Goal: Complete application form: Complete application form

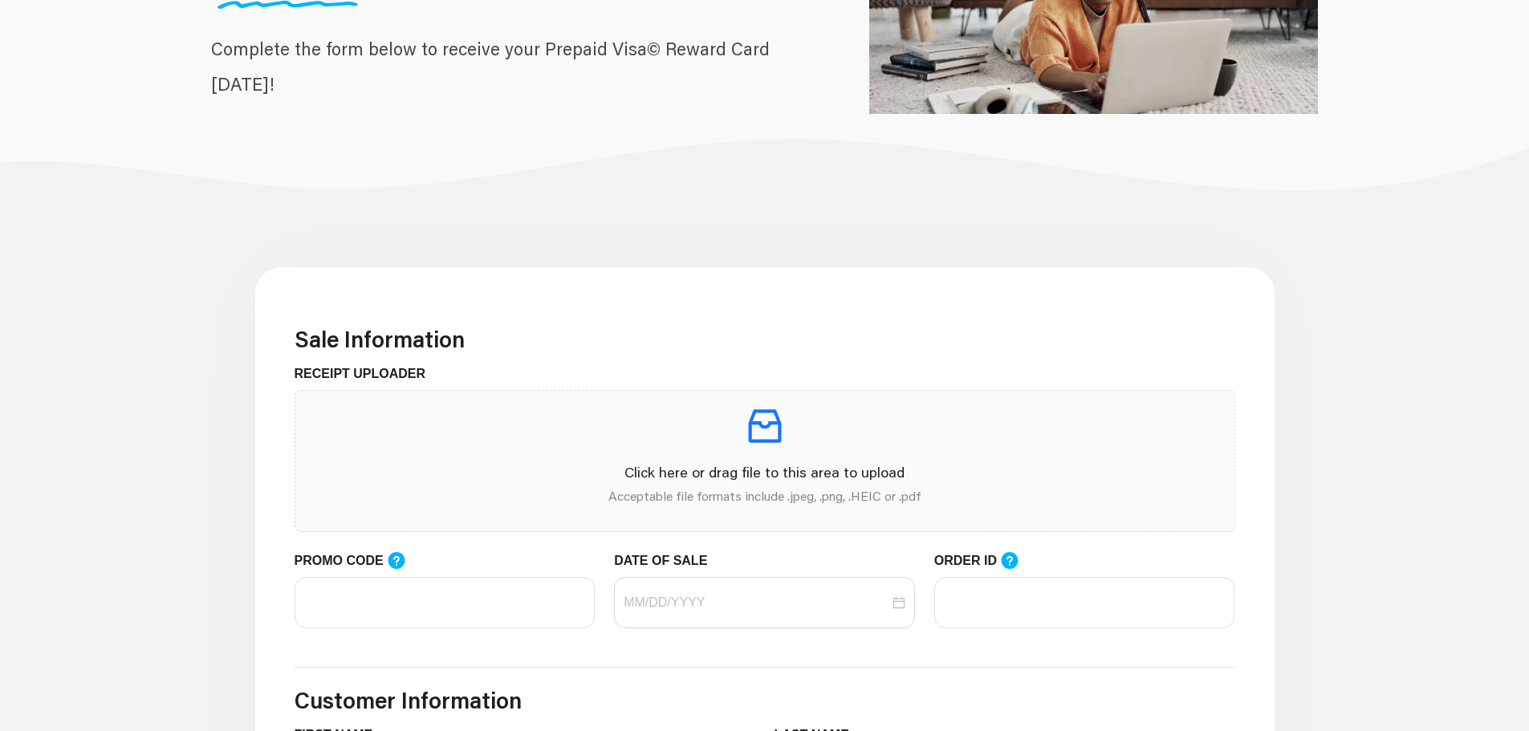
scroll to position [241, 0]
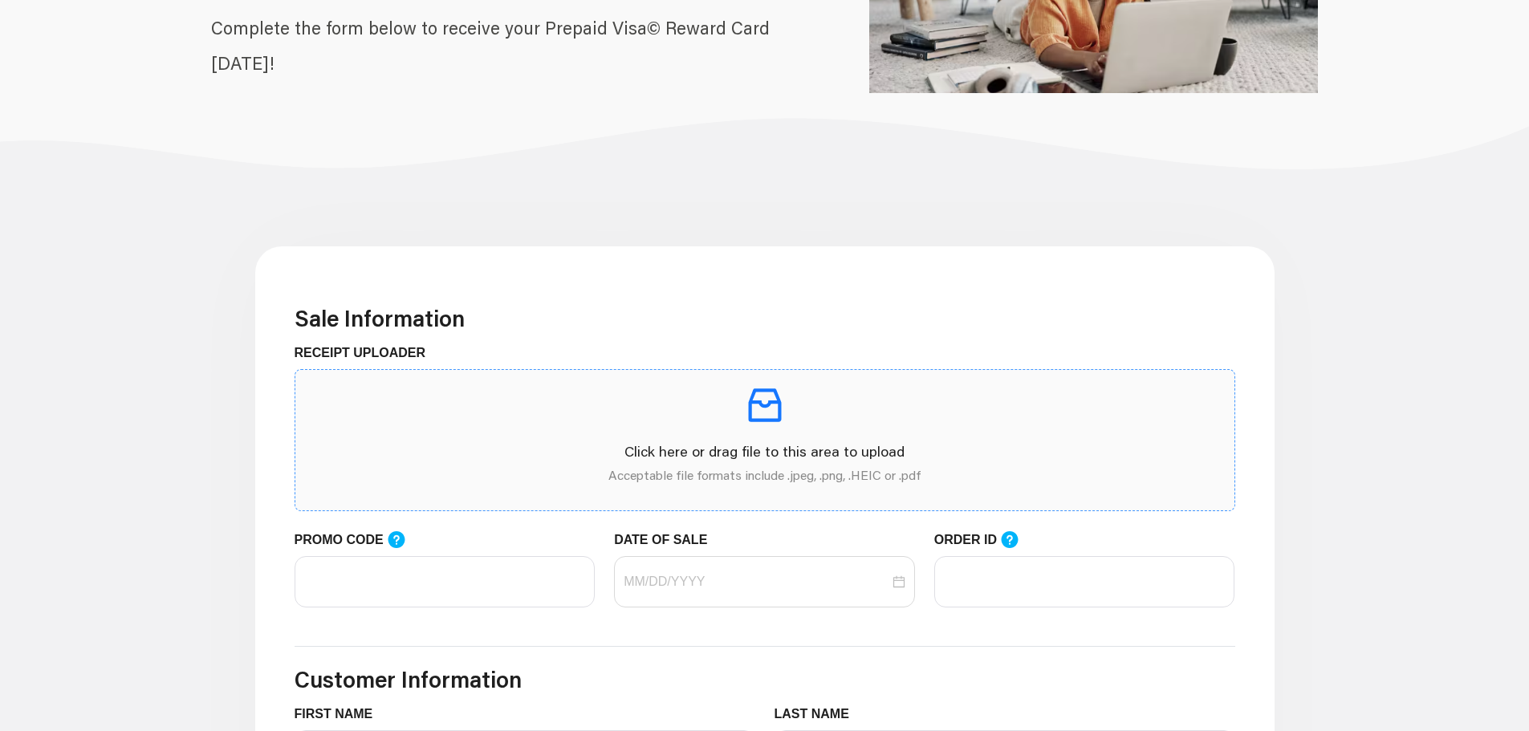
click at [778, 442] on p "Click here or drag file to this area to upload" at bounding box center [764, 452] width 913 height 22
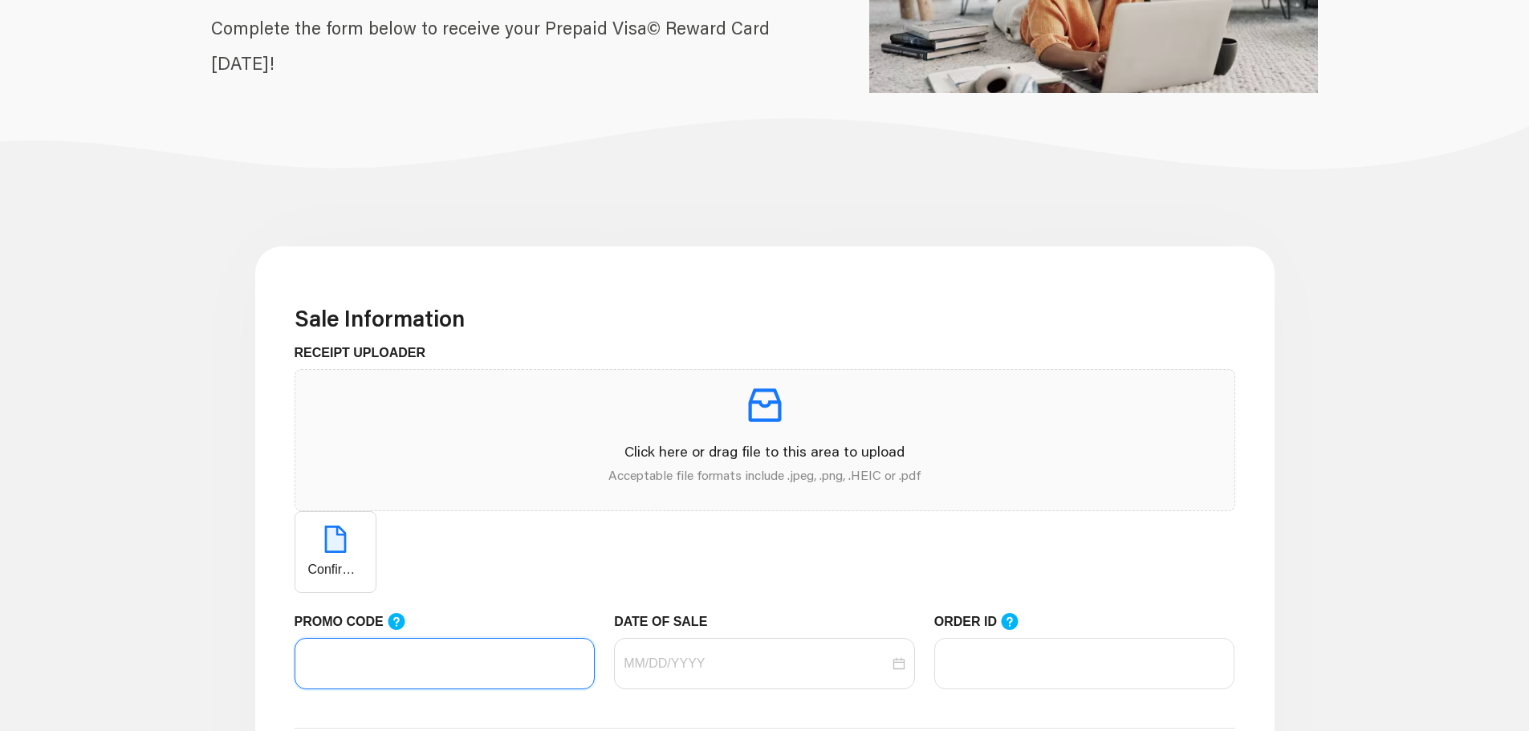
click at [466, 675] on input "PROMO CODE" at bounding box center [445, 663] width 301 height 51
paste input "LIFEMART20"
click at [900, 665] on div at bounding box center [765, 663] width 282 height 19
type input "LIFEMART20"
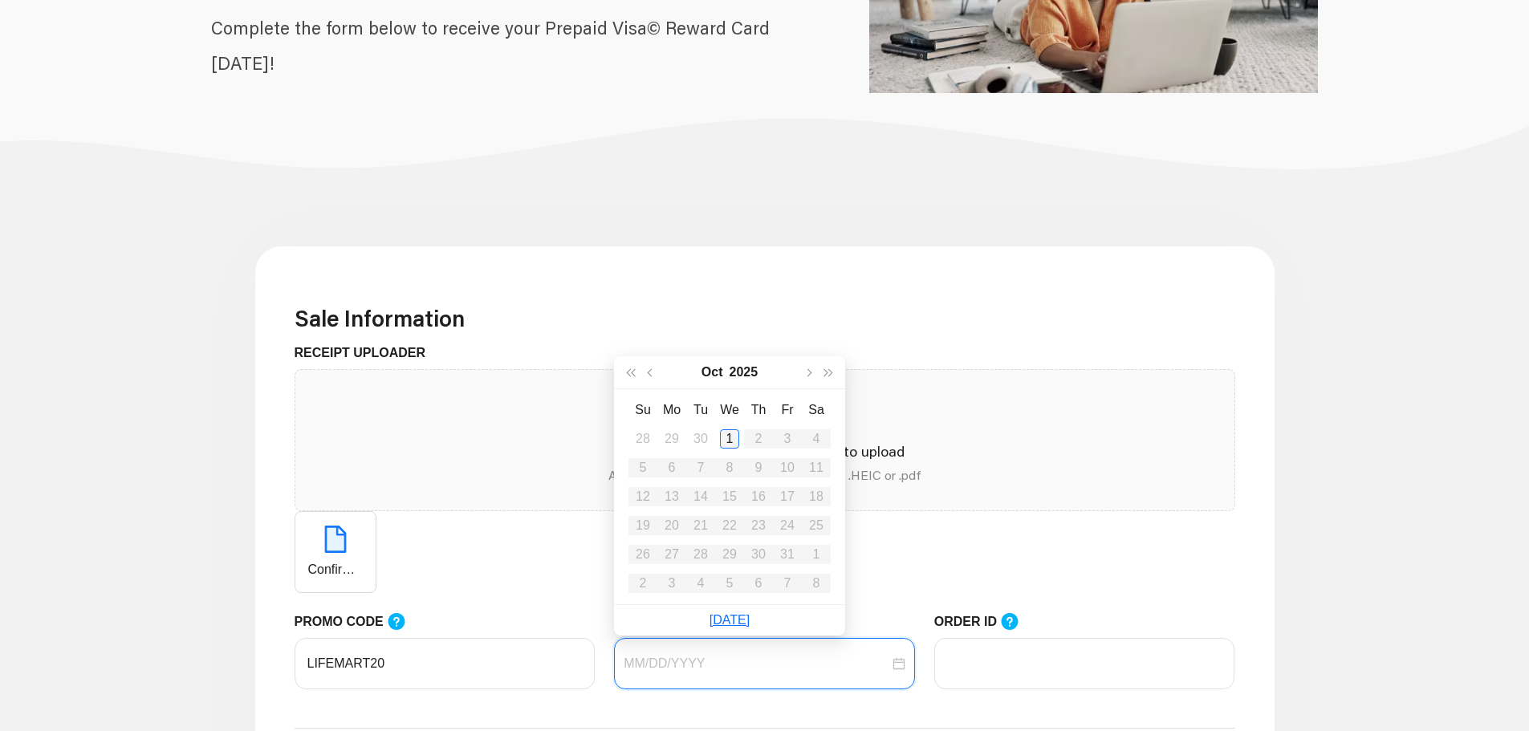
type input "[DATE]"
click at [733, 442] on div "1" at bounding box center [729, 438] width 19 height 19
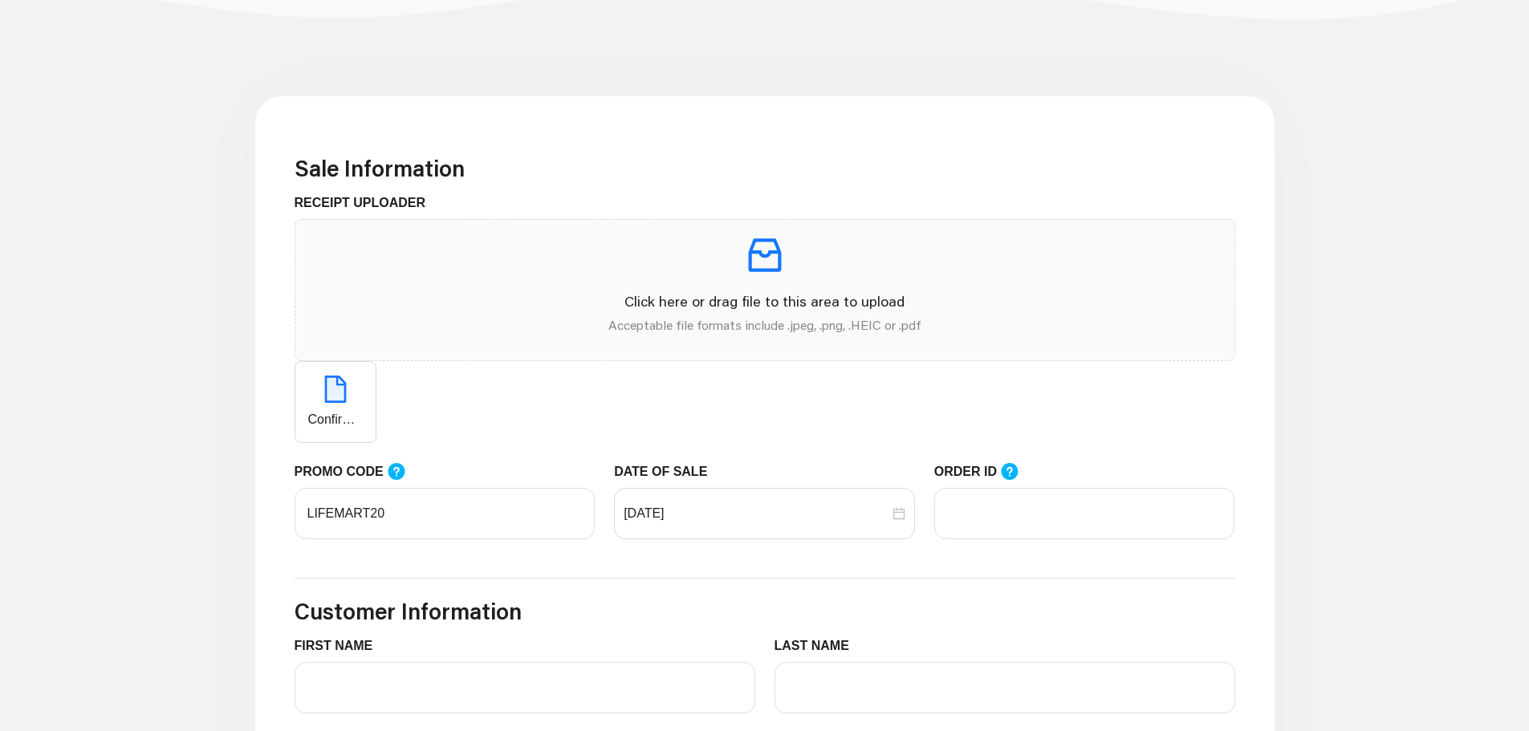
scroll to position [401, 0]
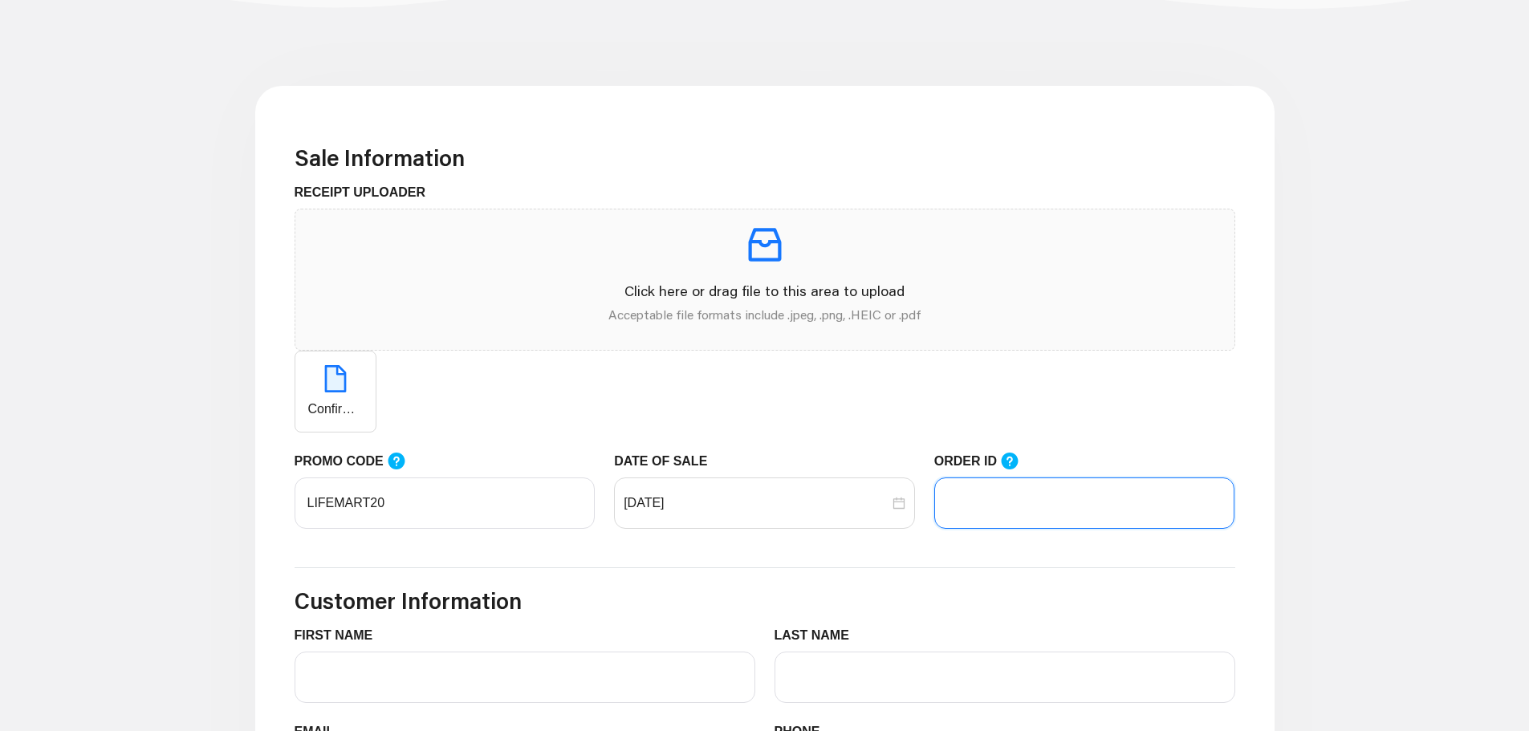
click at [1002, 506] on input "ORDER ID" at bounding box center [1084, 503] width 301 height 51
click at [1002, 468] on icon at bounding box center [1010, 461] width 17 height 17
click at [1002, 478] on input "ORDER ID" at bounding box center [1084, 503] width 301 height 51
click at [1171, 373] on div "Confirmation Moxy.pdf" at bounding box center [765, 392] width 941 height 82
click at [985, 508] on input "ORDER ID" at bounding box center [1084, 503] width 301 height 51
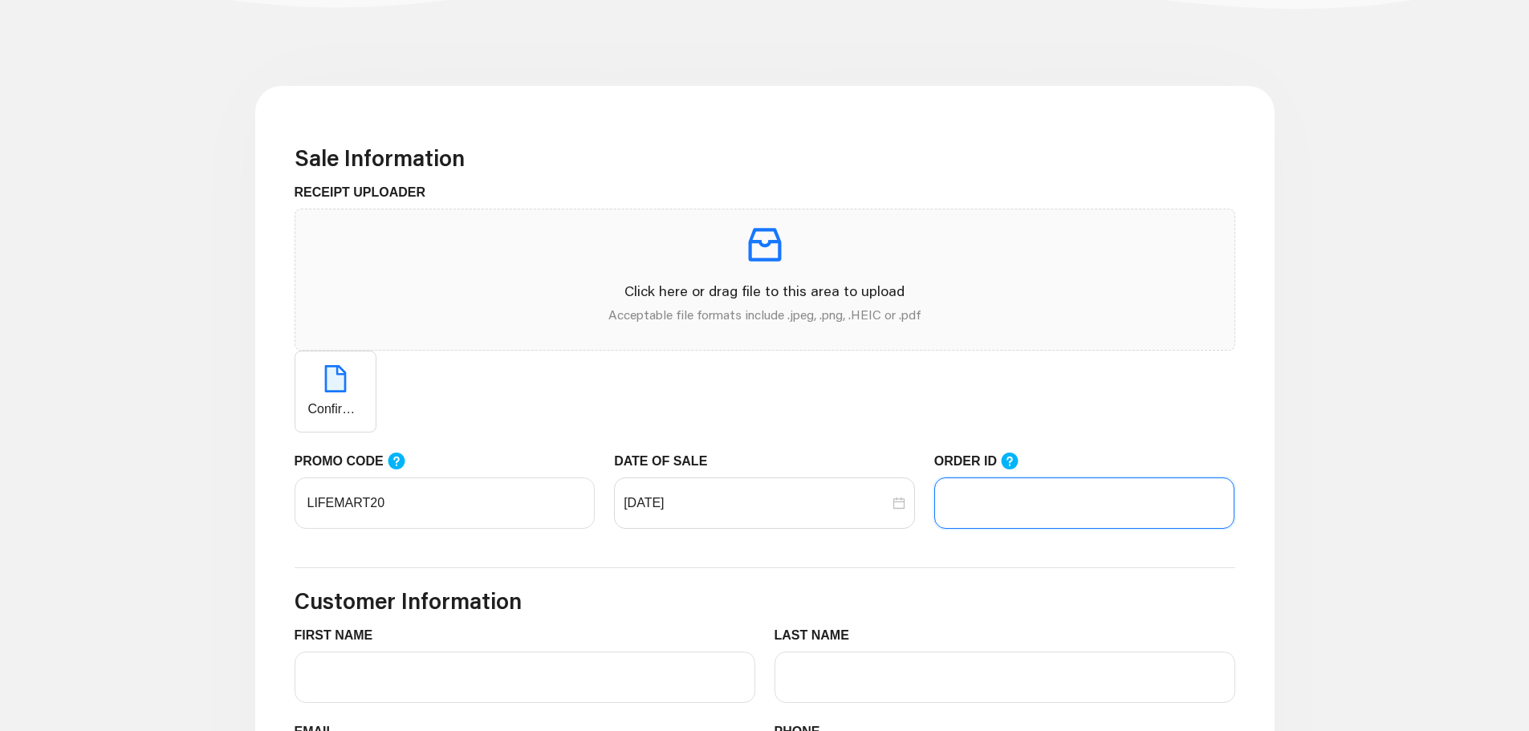
paste input "103234203"
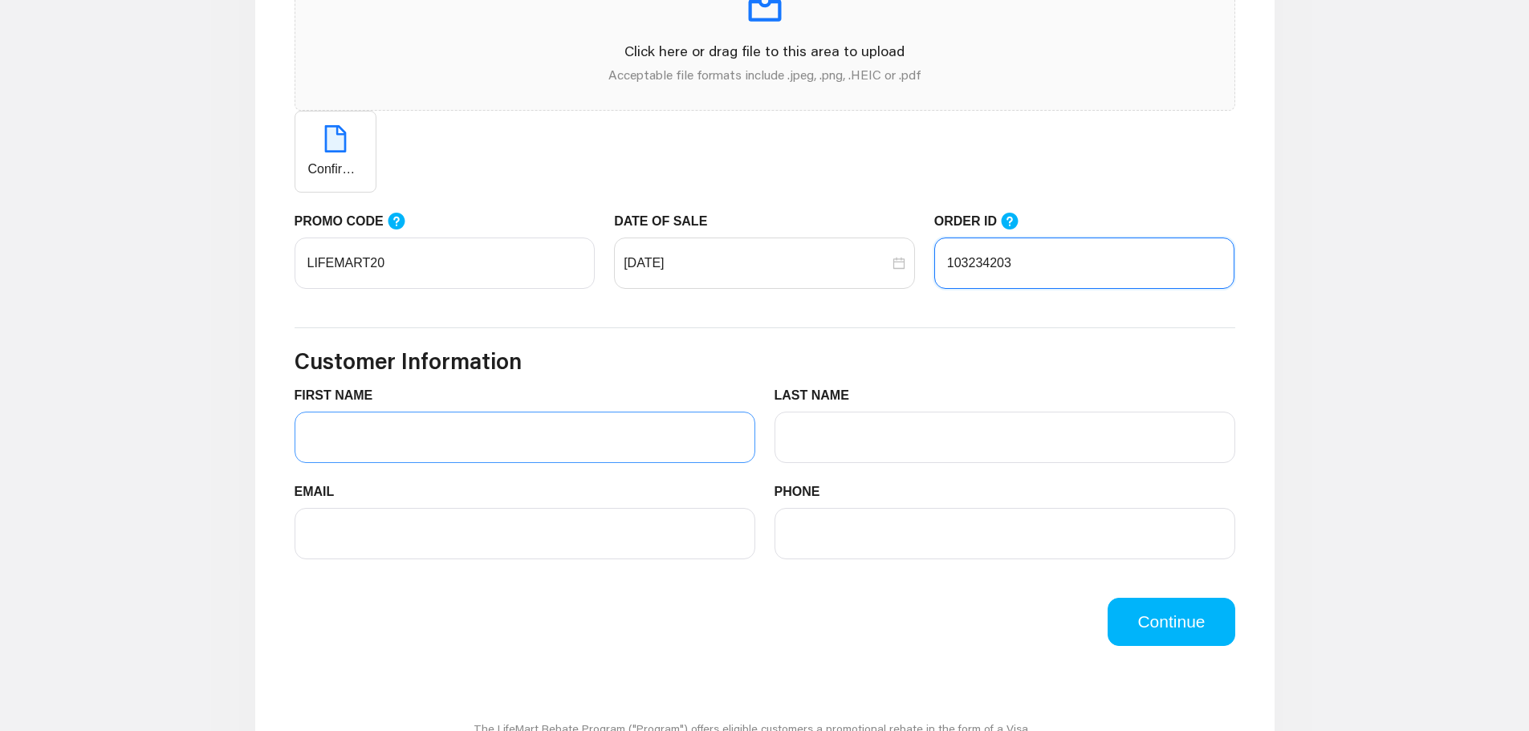
scroll to position [642, 0]
type input "103234203"
click at [469, 458] on input "FIRST NAME" at bounding box center [525, 436] width 461 height 51
type input "[GEOGRAPHIC_DATA]"
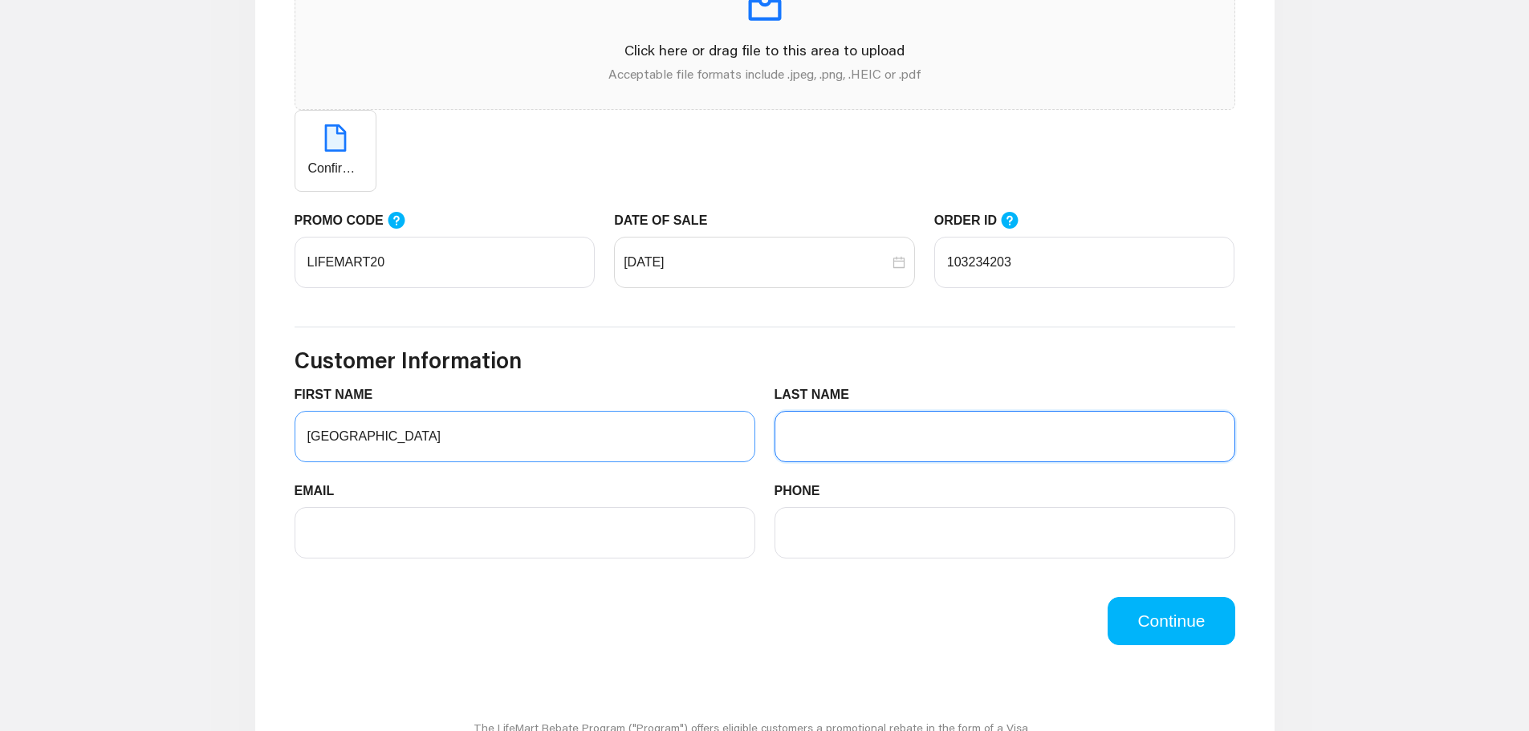
type input "Mogotsi"
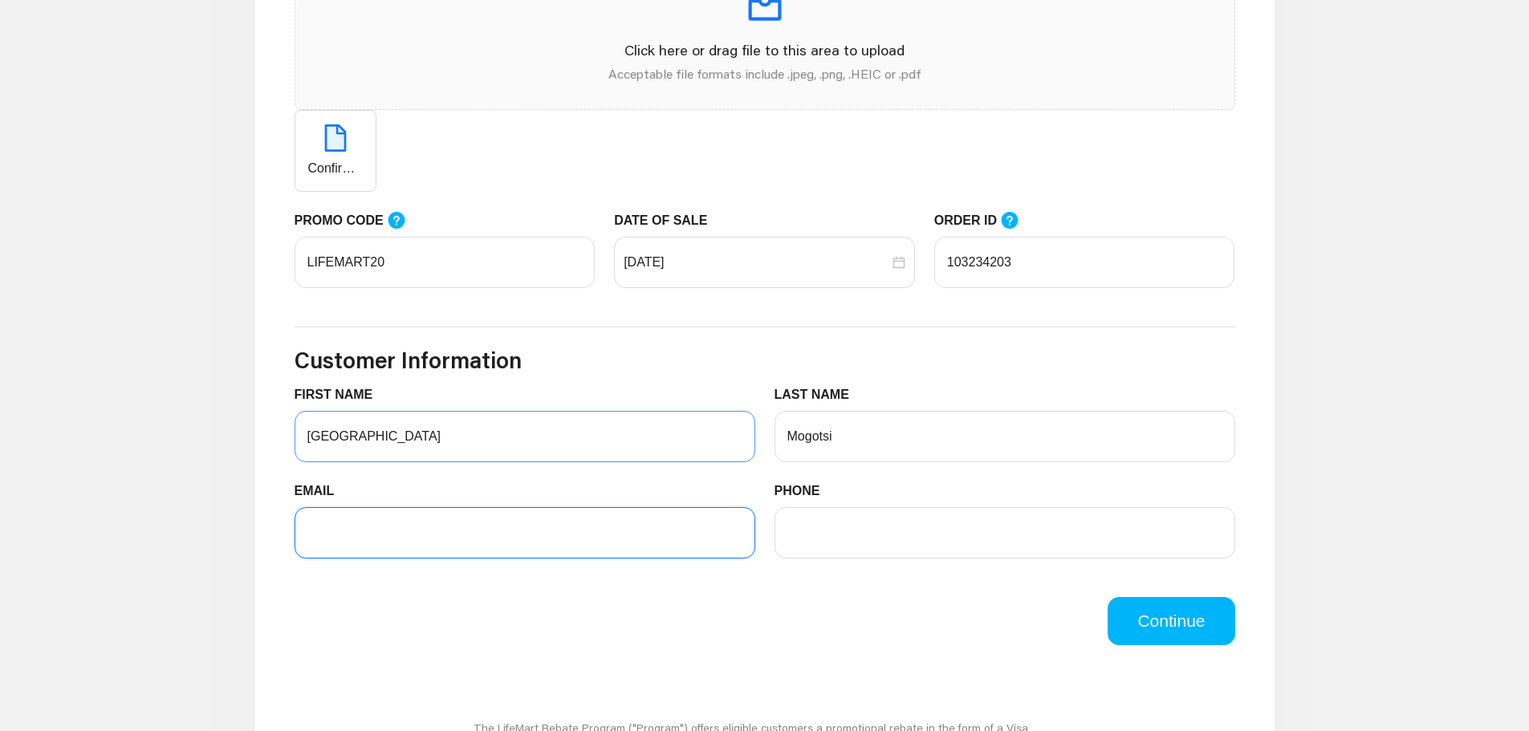
type input "[EMAIL_ADDRESS][DOMAIN_NAME]"
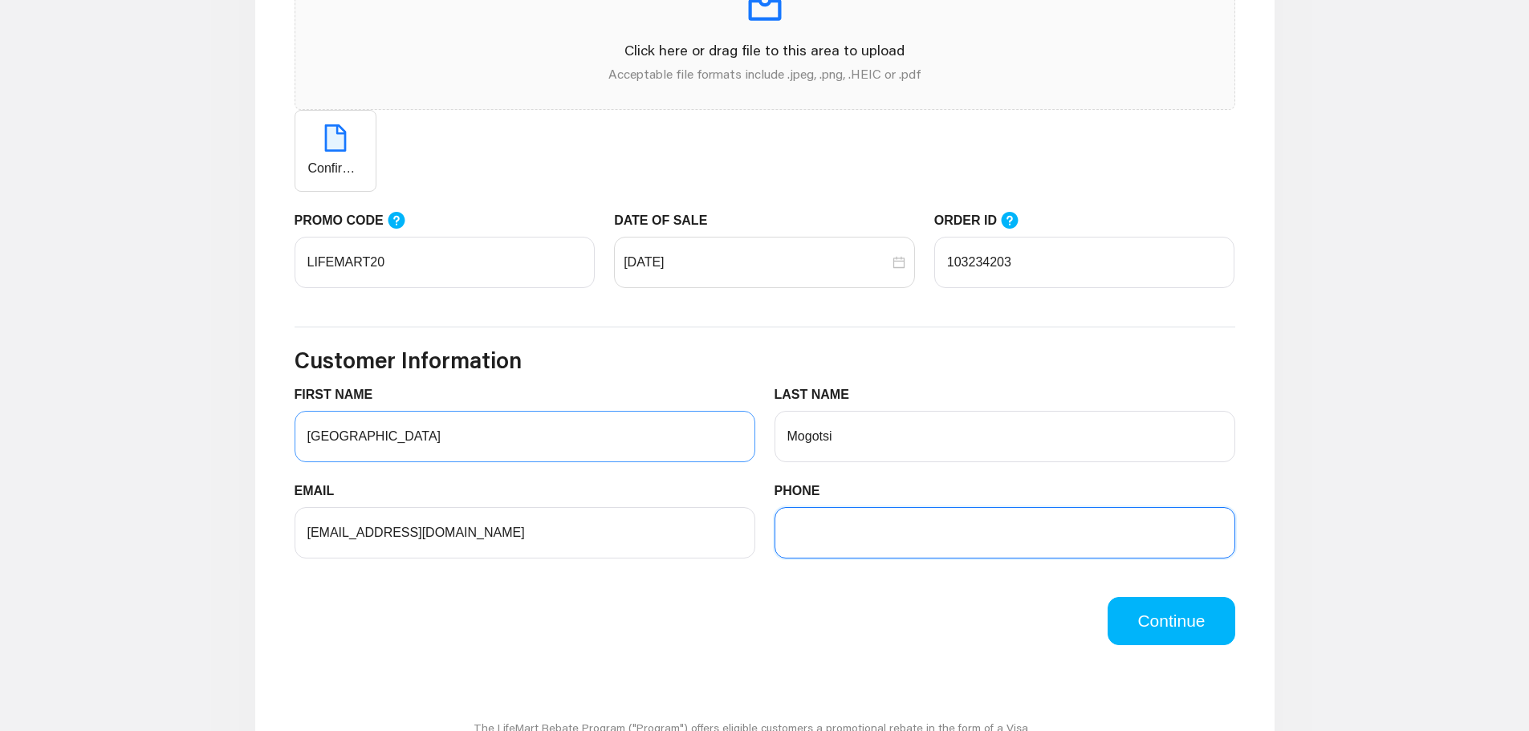
type input "8012091675"
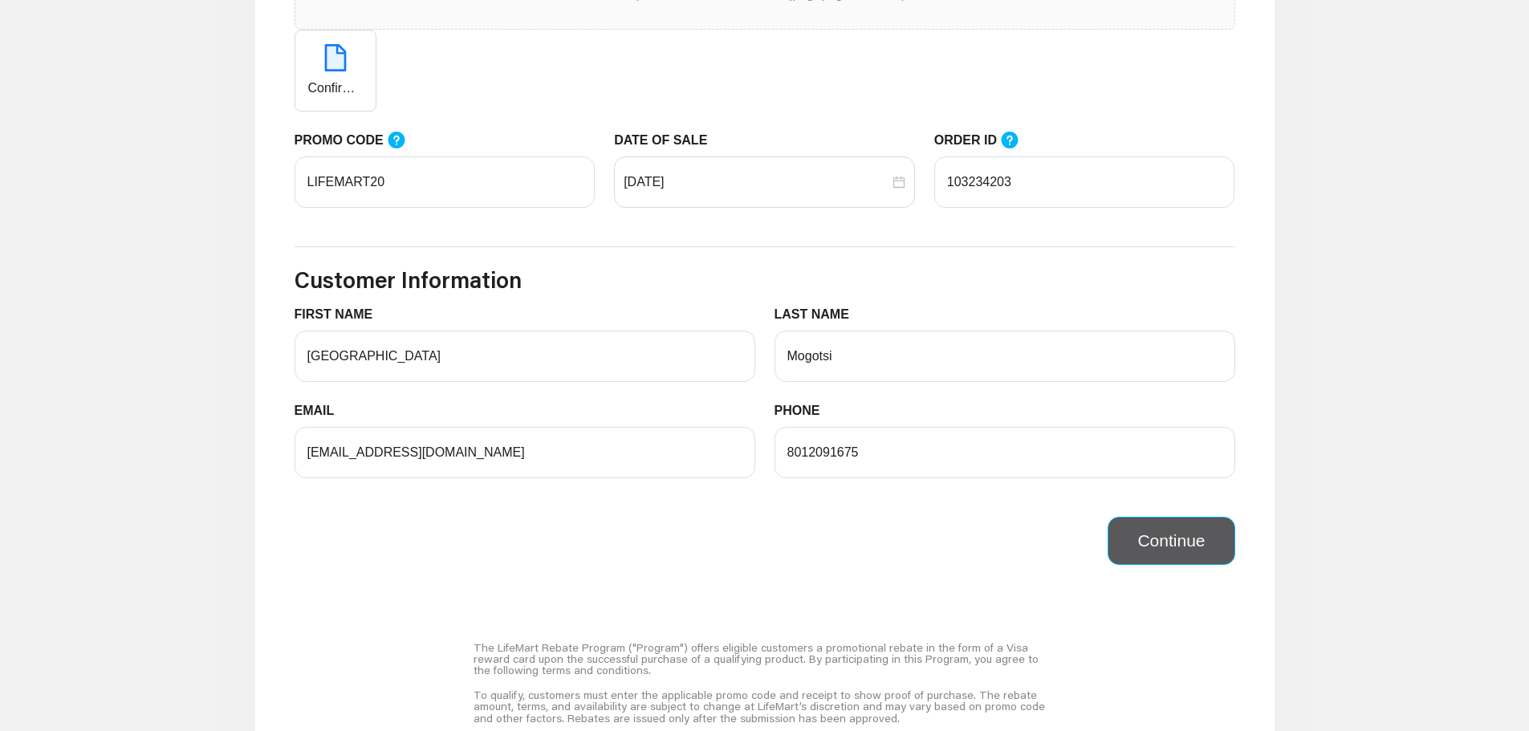
click at [1164, 541] on button "Continue" at bounding box center [1170, 541] width 127 height 48
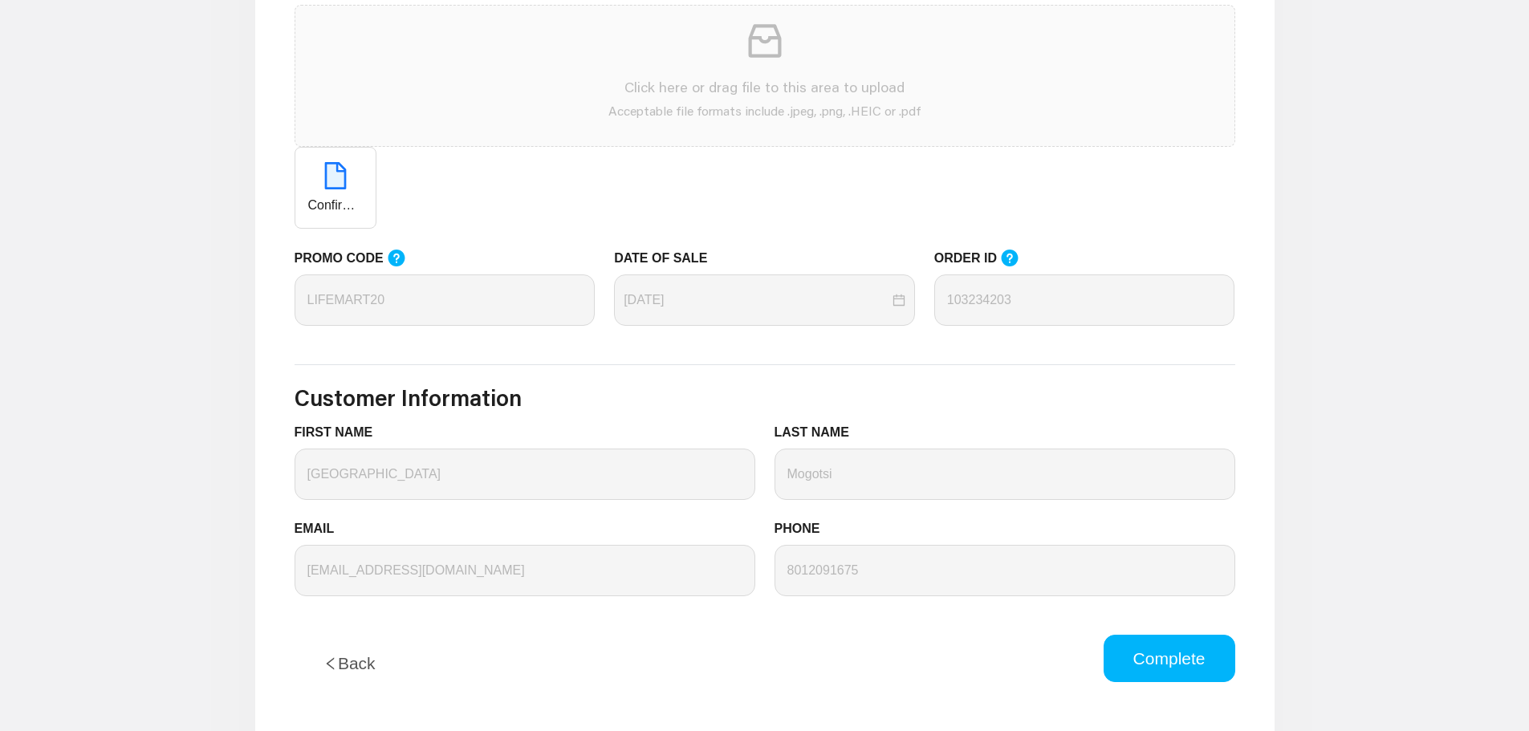
scroll to position [562, 0]
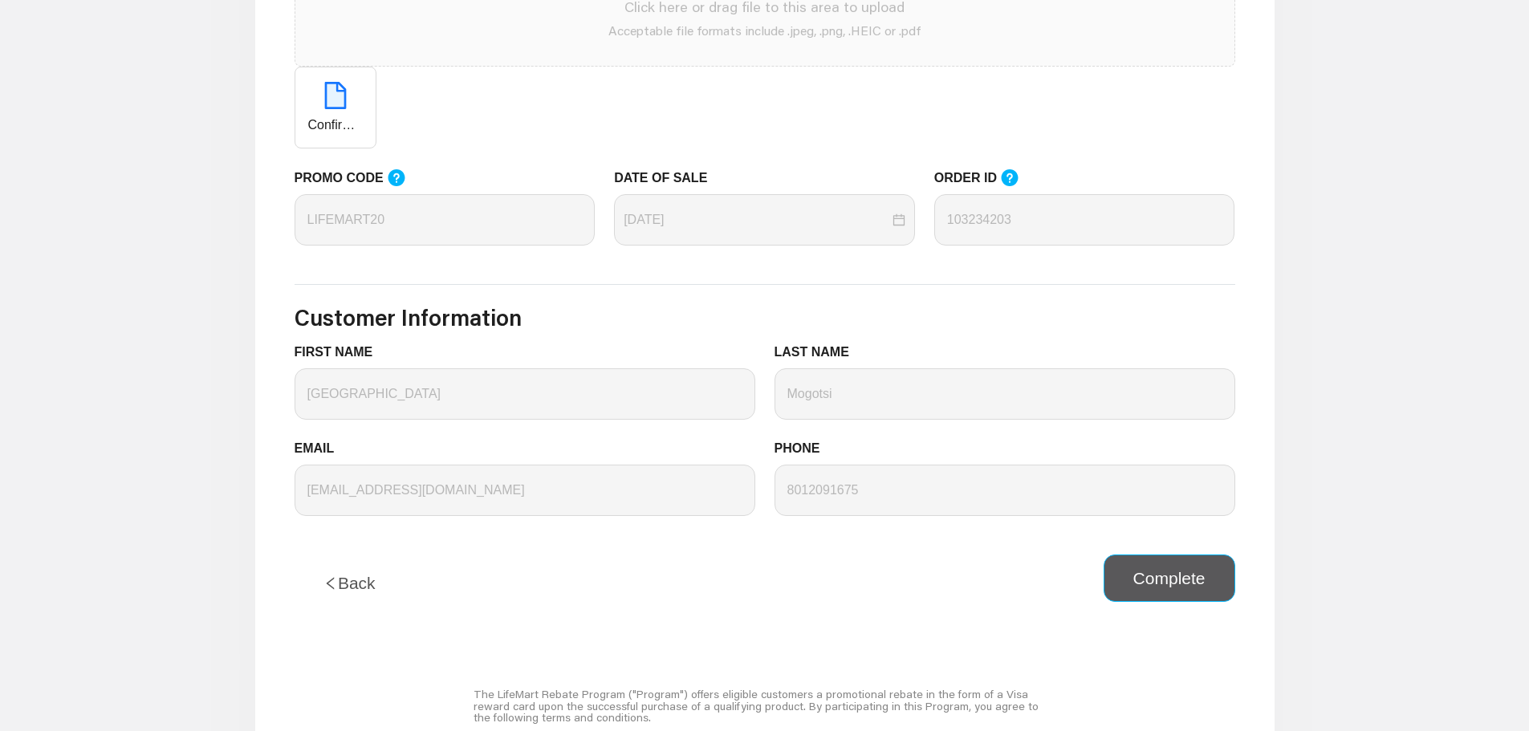
click at [1173, 593] on button "Complete" at bounding box center [1169, 579] width 132 height 48
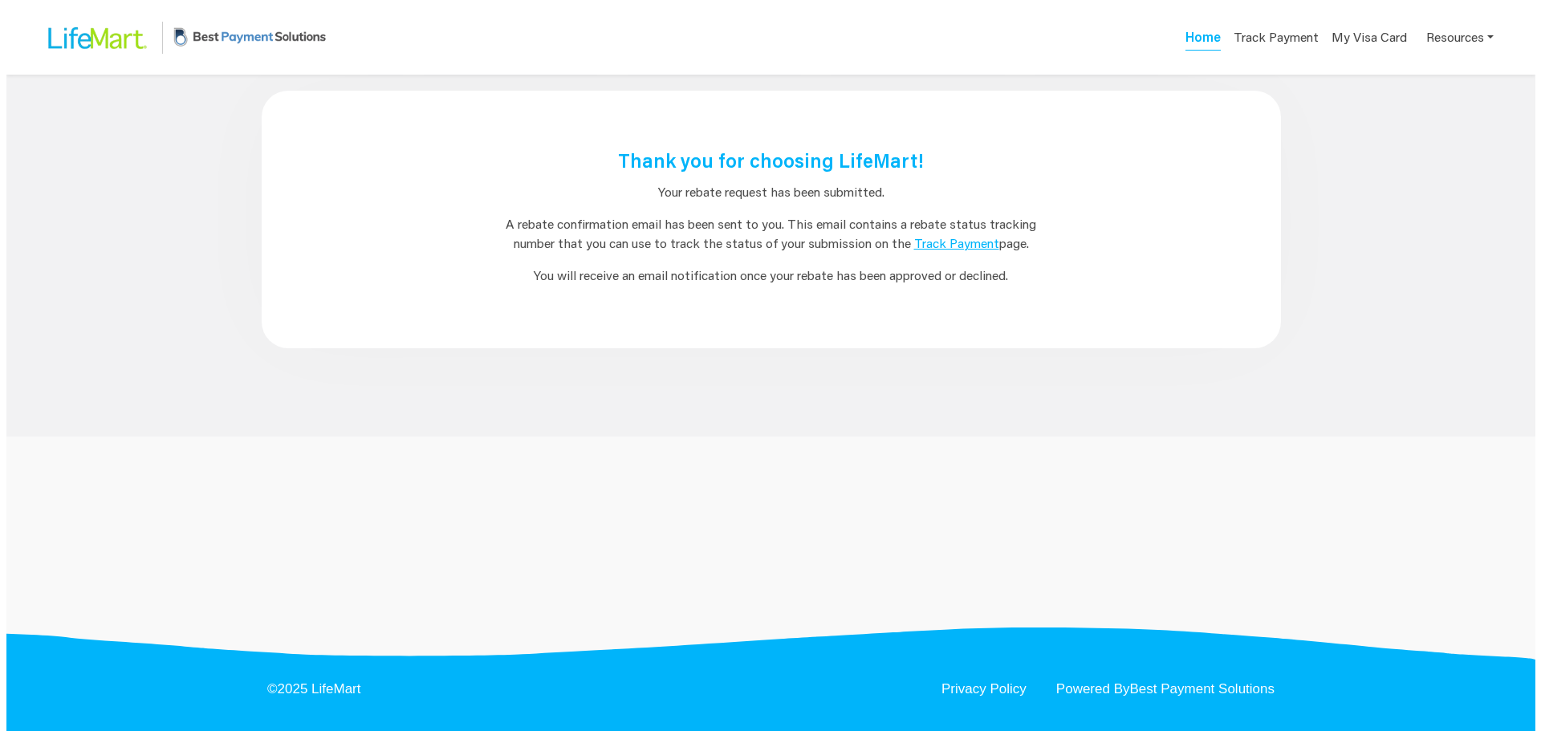
scroll to position [0, 0]
